Goal: Information Seeking & Learning: Learn about a topic

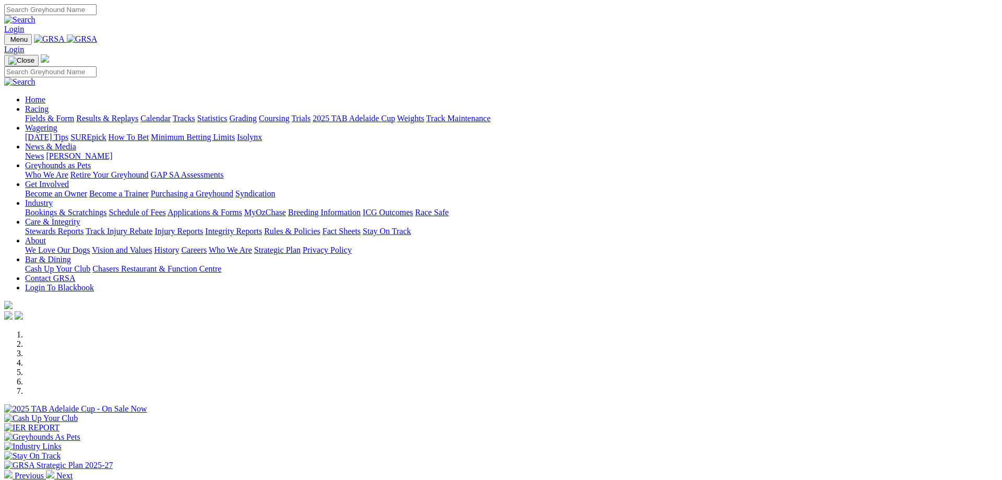
click at [98, 41] on img at bounding box center [82, 38] width 31 height 9
click at [49, 104] on link "Racing" at bounding box center [36, 108] width 23 height 9
click at [316, 413] on div at bounding box center [501, 413] width 994 height 0
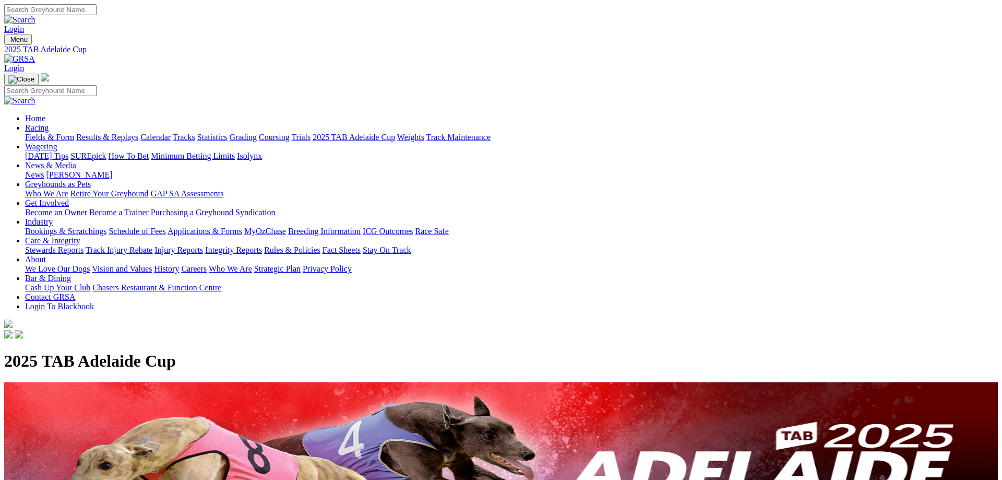
click at [74, 133] on link "Fields & Form" at bounding box center [49, 137] width 49 height 9
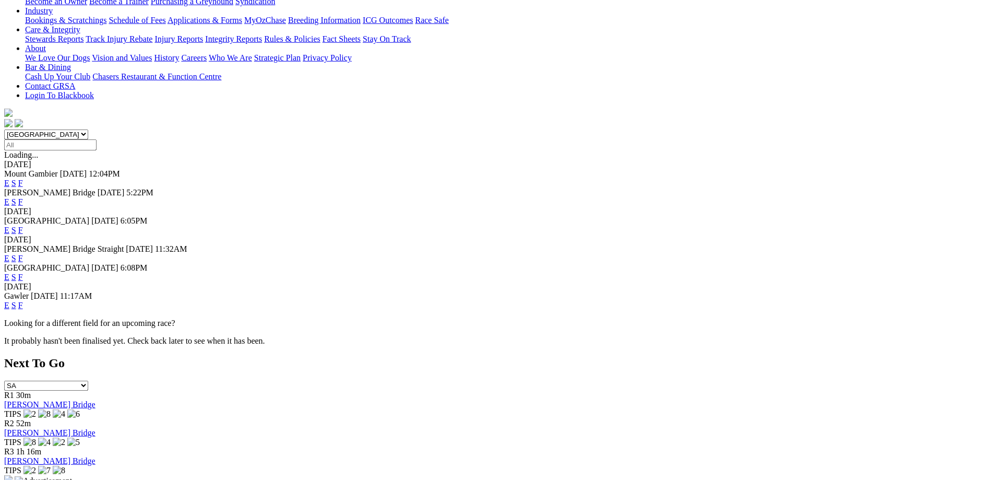
scroll to position [213, 0]
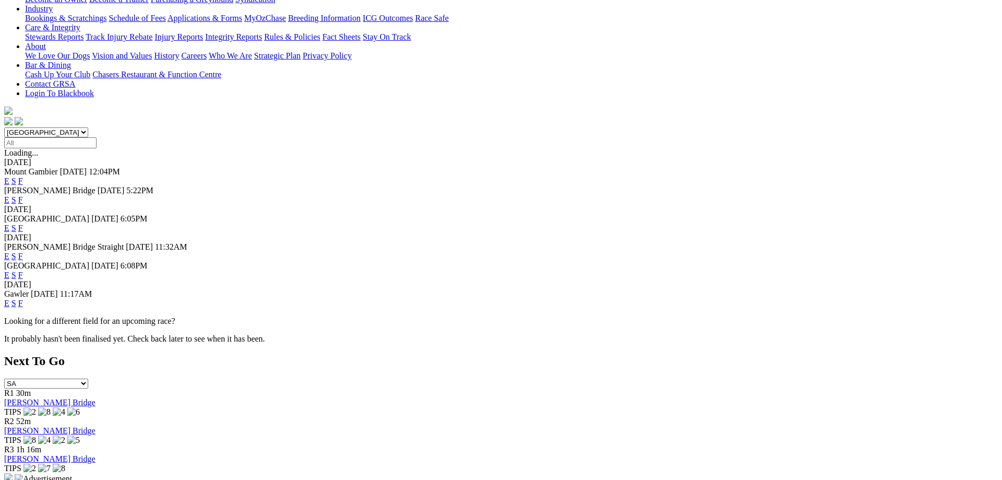
click at [23, 252] on link "F" at bounding box center [20, 256] width 5 height 9
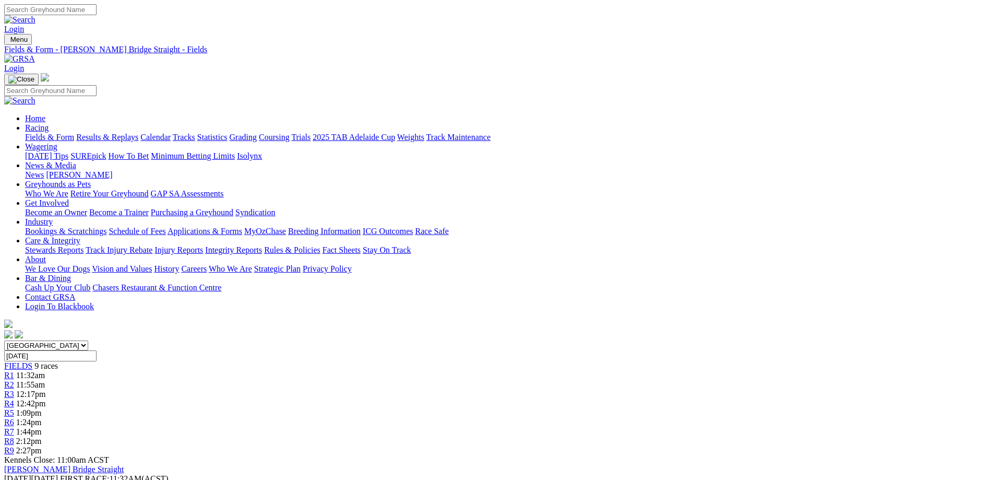
click at [74, 133] on link "Fields & Form" at bounding box center [49, 137] width 49 height 9
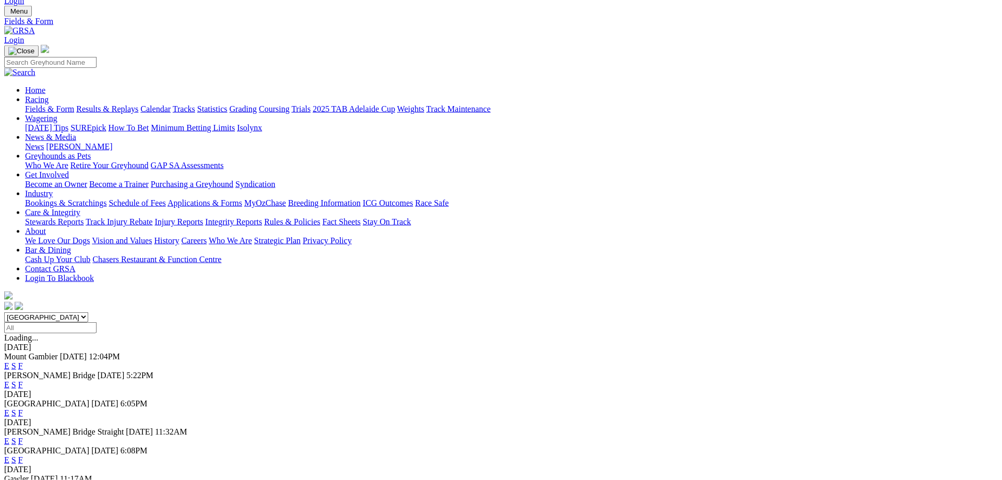
scroll to position [53, 0]
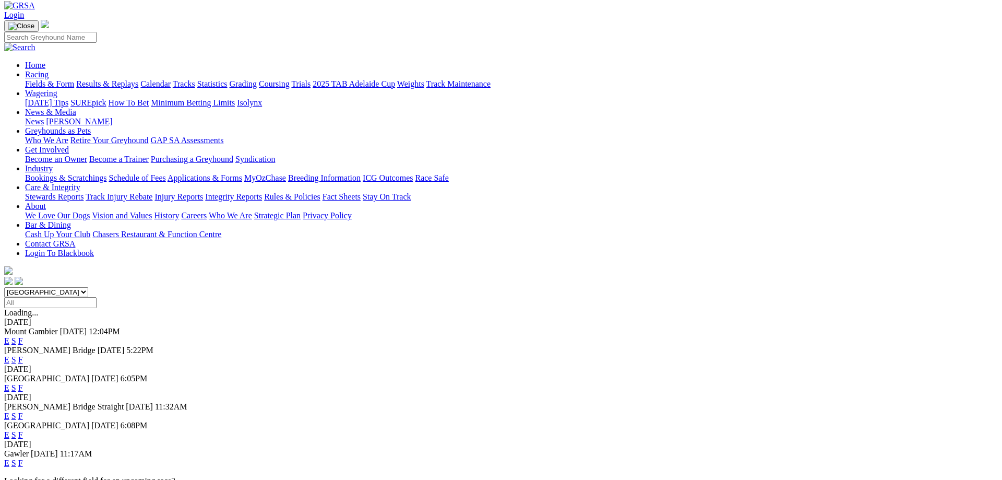
click at [23, 458] on link "F" at bounding box center [20, 462] width 5 height 9
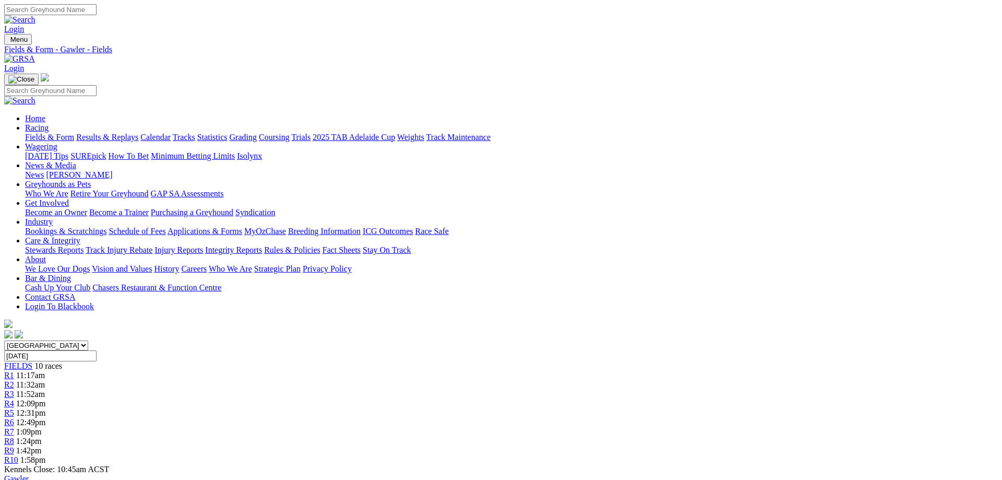
click at [74, 133] on link "Fields & Form" at bounding box center [49, 137] width 49 height 9
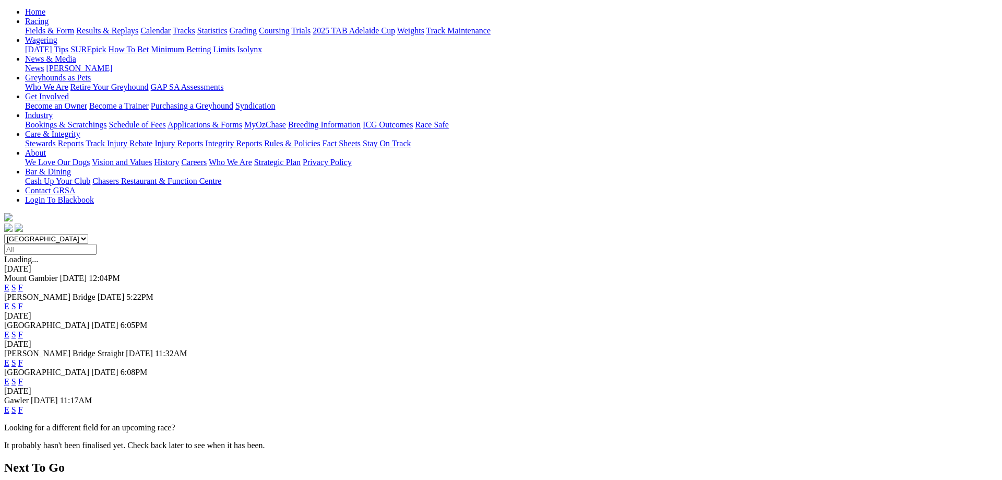
scroll to position [53, 0]
